Goal: Information Seeking & Learning: Learn about a topic

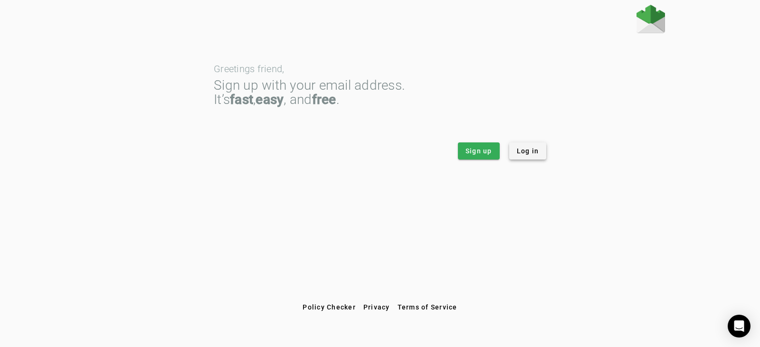
click at [538, 154] on span "Log in" at bounding box center [528, 151] width 22 height 10
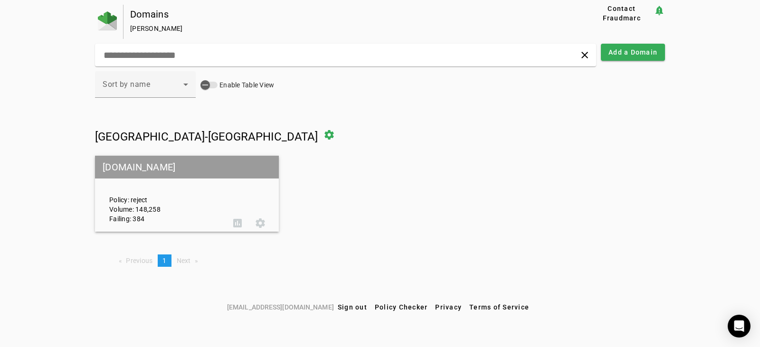
click at [154, 205] on div "Policy: reject Volume: 148,258 Failing: 384" at bounding box center [164, 193] width 124 height 59
click at [261, 224] on span at bounding box center [260, 223] width 23 height 23
click at [152, 211] on div "Policy: reject Volume: 148,258 Failing: 384" at bounding box center [164, 193] width 124 height 59
click at [237, 224] on span at bounding box center [237, 223] width 23 height 23
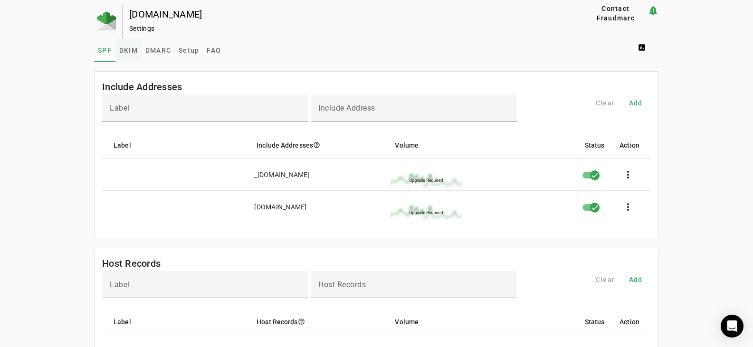
click at [121, 51] on span "DKIM" at bounding box center [128, 50] width 19 height 7
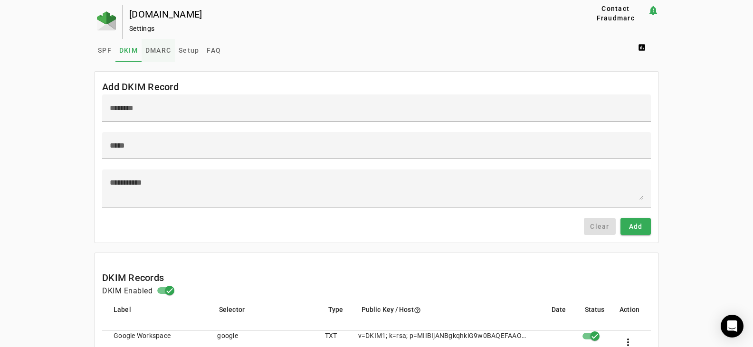
click at [161, 53] on span "DMARC" at bounding box center [158, 50] width 26 height 7
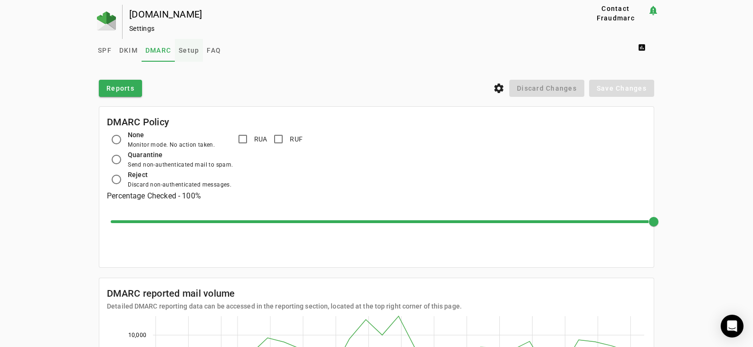
click at [186, 49] on span "Setup" at bounding box center [189, 50] width 20 height 7
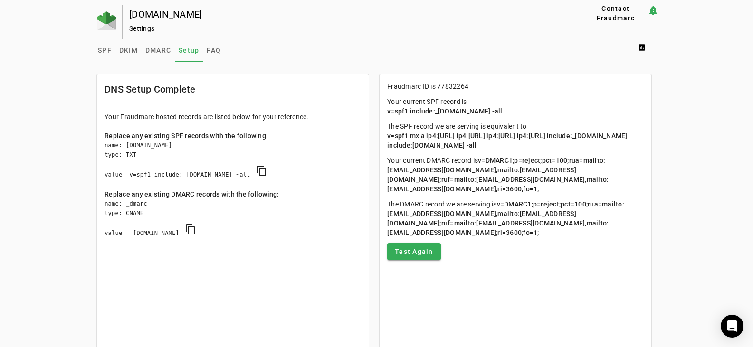
drag, startPoint x: 387, startPoint y: 110, endPoint x: 557, endPoint y: 114, distance: 169.7
click at [557, 114] on p "Your current SPF record is v=spf1 include:_s77832264.fdmarc.net -all" at bounding box center [515, 106] width 257 height 19
click at [129, 50] on span "DKIM" at bounding box center [128, 50] width 19 height 7
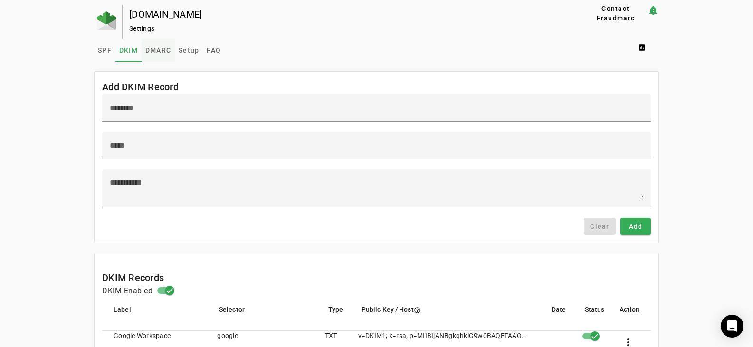
click at [149, 47] on span "DMARC" at bounding box center [158, 50] width 26 height 7
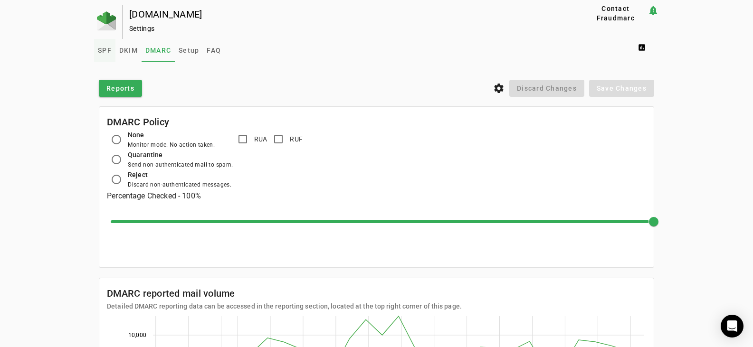
click at [103, 47] on span "SPF" at bounding box center [105, 50] width 14 height 7
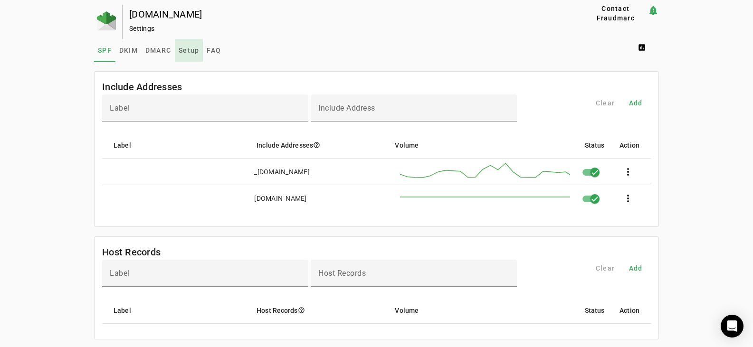
click at [179, 55] on span "Setup" at bounding box center [189, 50] width 20 height 23
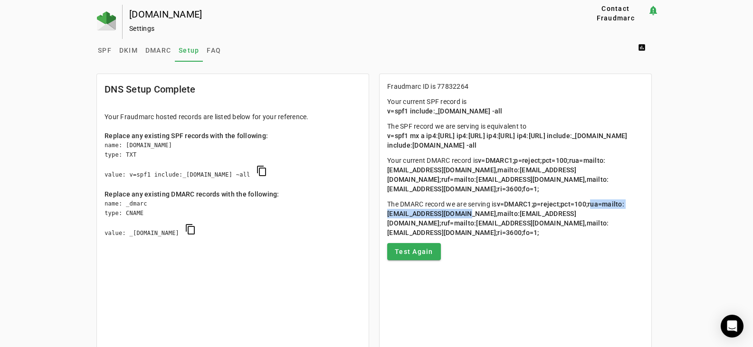
drag, startPoint x: 479, startPoint y: 224, endPoint x: 591, endPoint y: 221, distance: 112.7
click at [591, 221] on span "v=DMARC1;p=reject;pct=100;rua=mailto:a+77832264@fdmarc.net,mailto:postmaster@sw…" at bounding box center [505, 219] width 237 height 36
drag, startPoint x: 481, startPoint y: 232, endPoint x: 552, endPoint y: 229, distance: 71.4
click at [552, 229] on span "v=DMARC1;p=reject;pct=100;rua=mailto:a+77832264@fdmarc.net,mailto:postmaster@sw…" at bounding box center [505, 219] width 237 height 36
click at [505, 149] on span "v=spf1 mx a ip4:52.27.255.223/32 ip4:52.27.255.224/32 ip4:52.27.255.227/32 ip4:…" at bounding box center [508, 140] width 242 height 17
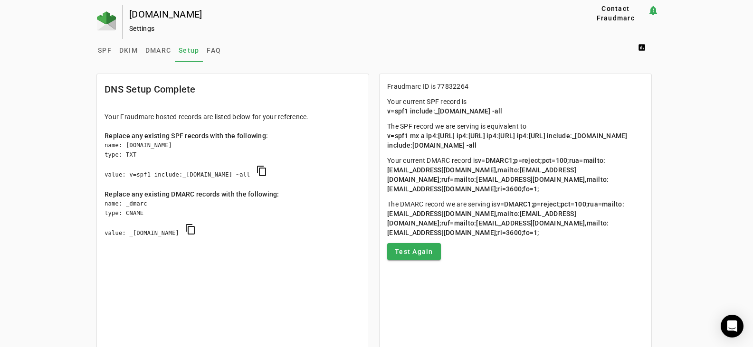
drag, startPoint x: 546, startPoint y: 153, endPoint x: 383, endPoint y: 135, distance: 163.4
click at [383, 135] on mat-card-content "Fraudmarc ID is 77832264 Your current SPF record is v=spf1 include:_s77832264.f…" at bounding box center [516, 171] width 272 height 194
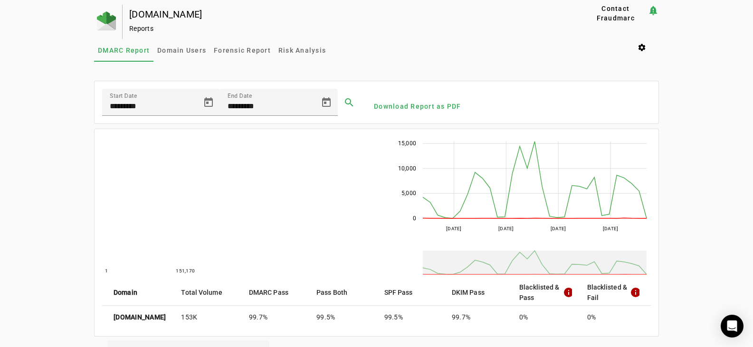
scroll to position [48, 0]
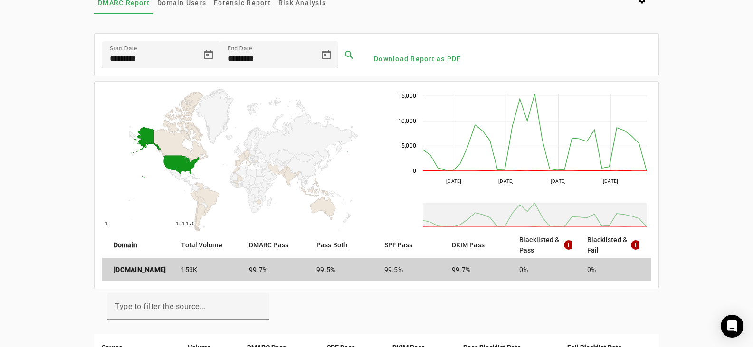
drag, startPoint x: 204, startPoint y: 269, endPoint x: 167, endPoint y: 270, distance: 37.1
click at [167, 270] on mat-row "[DOMAIN_NAME] 153K 99.7% 99.5% 99.5% 99.7% 0% 0%" at bounding box center [376, 270] width 549 height 23
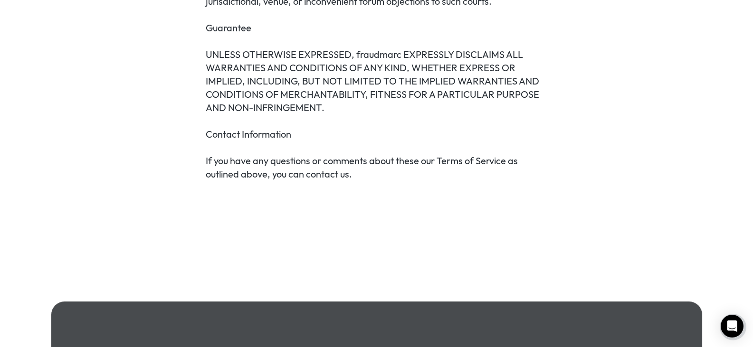
scroll to position [2954, 0]
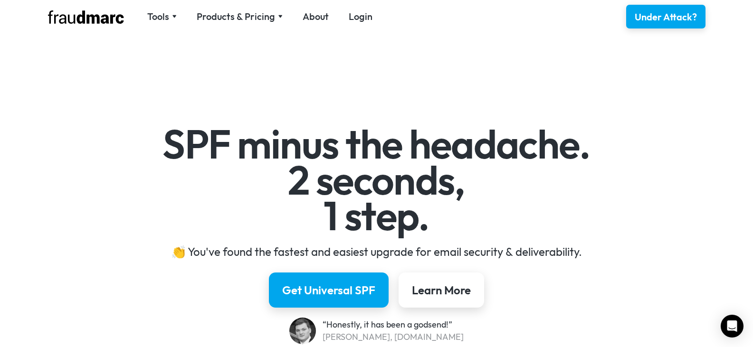
scroll to position [95, 0]
